Goal: Information Seeking & Learning: Learn about a topic

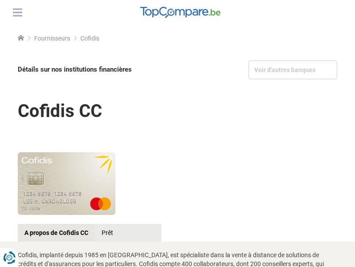
scroll to position [393, 0]
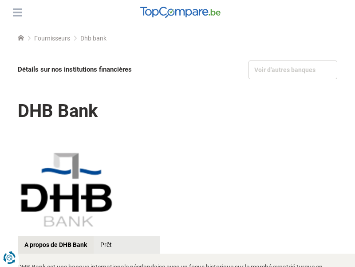
scroll to position [996, 0]
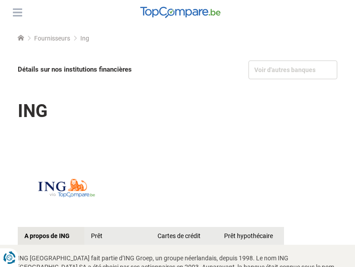
scroll to position [1048, 0]
